Goal: Task Accomplishment & Management: Manage account settings

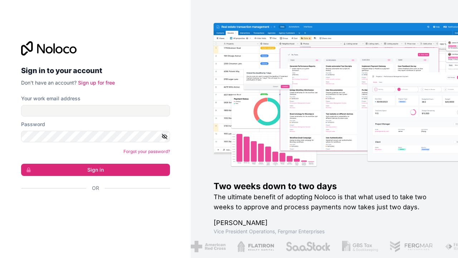
click at [99, 114] on input "Your work email address" at bounding box center [95, 110] width 149 height 11
click at [95, 110] on input "Your work email address" at bounding box center [95, 110] width 149 height 11
paste input "[EMAIL_ADDRESS][DOMAIN_NAME]"
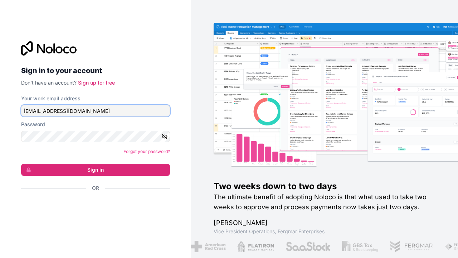
type input "[EMAIL_ADDRESS][DOMAIN_NAME]"
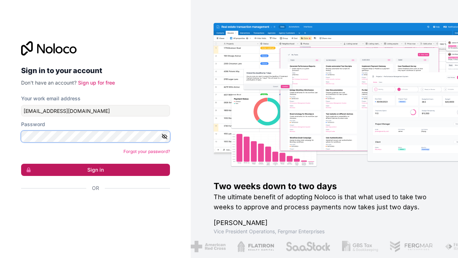
click at [101, 169] on button "Sign in" at bounding box center [95, 170] width 149 height 12
click at [95, 169] on button "Sign in" at bounding box center [95, 170] width 149 height 12
click at [100, 171] on button "Sign in" at bounding box center [95, 170] width 149 height 12
click at [95, 169] on button "Sign in" at bounding box center [95, 170] width 149 height 12
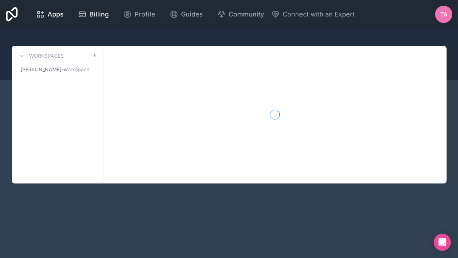
click at [90, 14] on span "Billing" at bounding box center [99, 14] width 19 height 10
click at [93, 14] on span "Billing" at bounding box center [99, 14] width 19 height 10
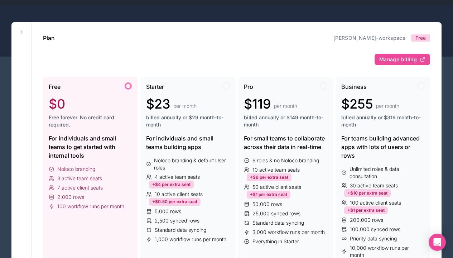
scroll to position [27, 0]
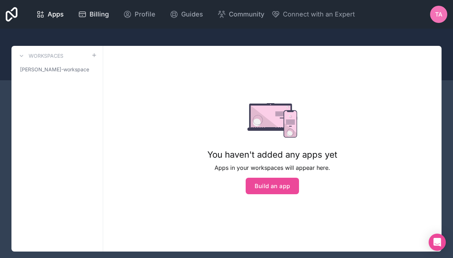
click at [82, 20] on link "Billing" at bounding box center [93, 14] width 42 height 16
click at [93, 14] on span "Billing" at bounding box center [99, 14] width 19 height 10
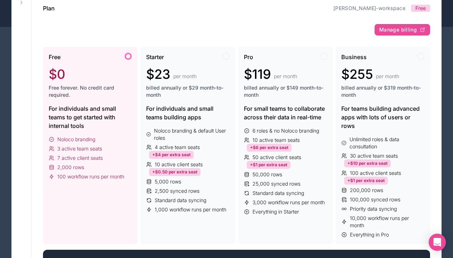
scroll to position [51, 0]
